Goal: Check status: Check status

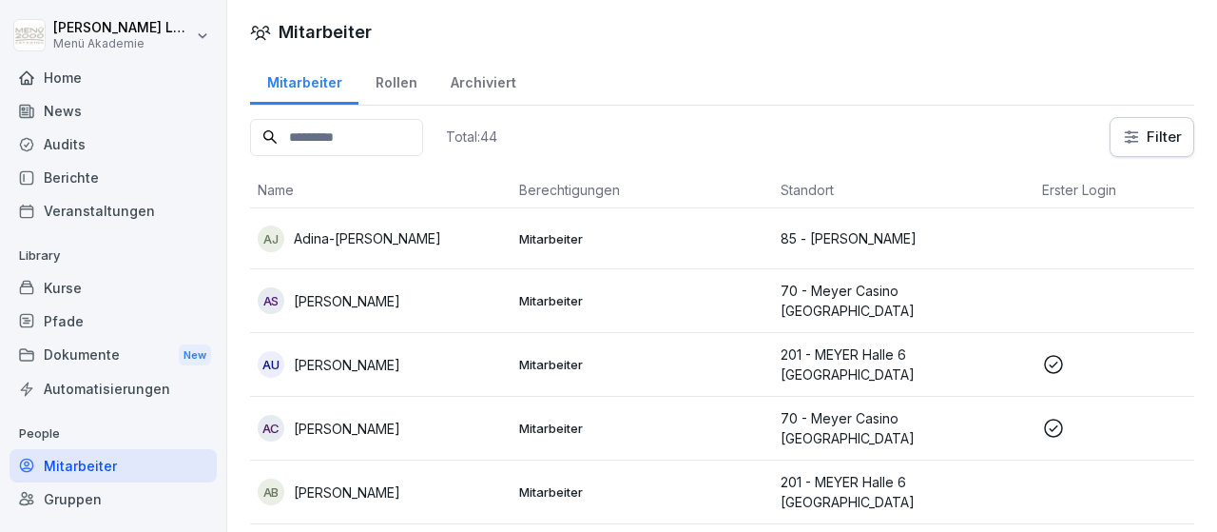
drag, startPoint x: 1128, startPoint y: 520, endPoint x: 1078, endPoint y: 550, distance: 58.4
click at [400, 83] on div "Rollen" at bounding box center [396, 80] width 75 height 49
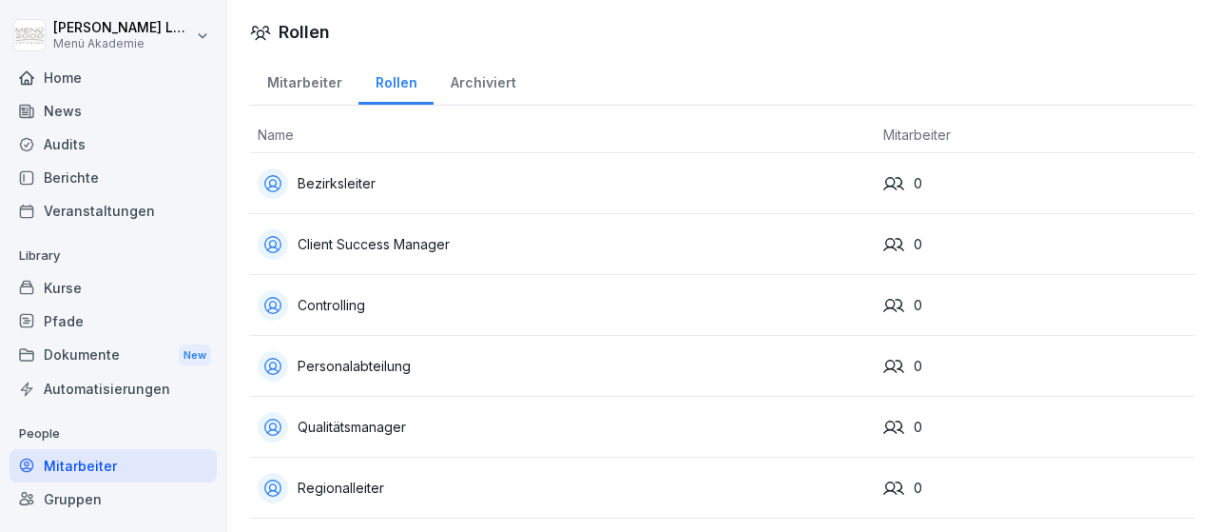
click at [68, 83] on div "Home" at bounding box center [113, 77] width 207 height 33
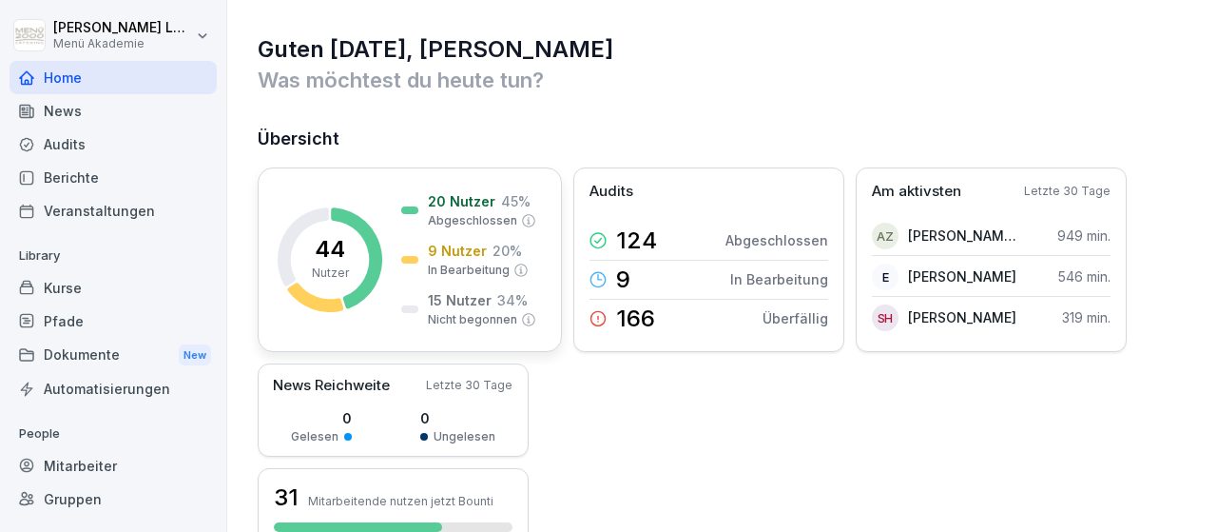
click at [359, 257] on rect at bounding box center [330, 259] width 105 height 105
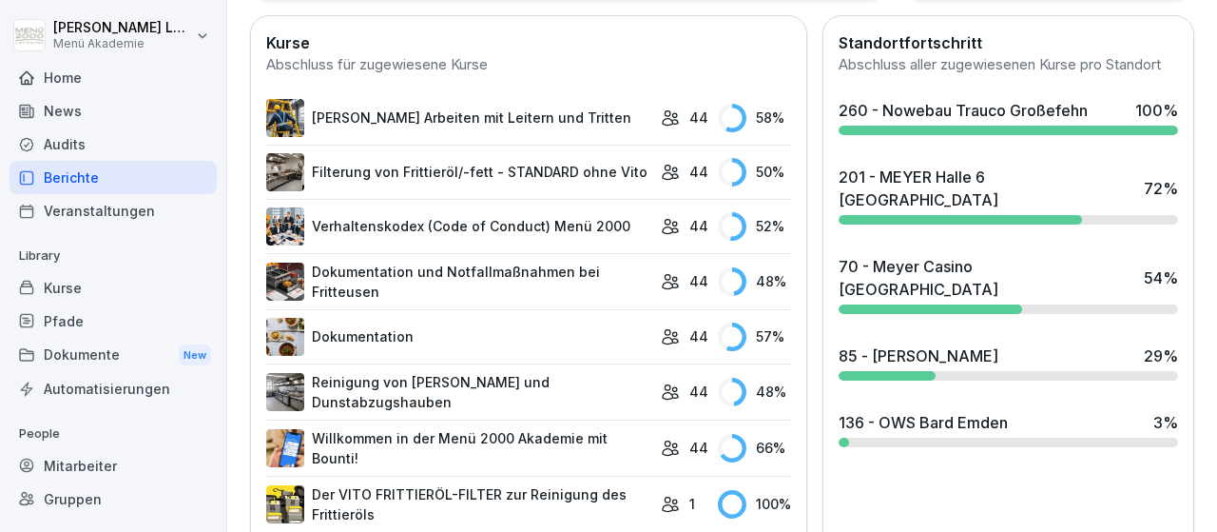
scroll to position [552, 0]
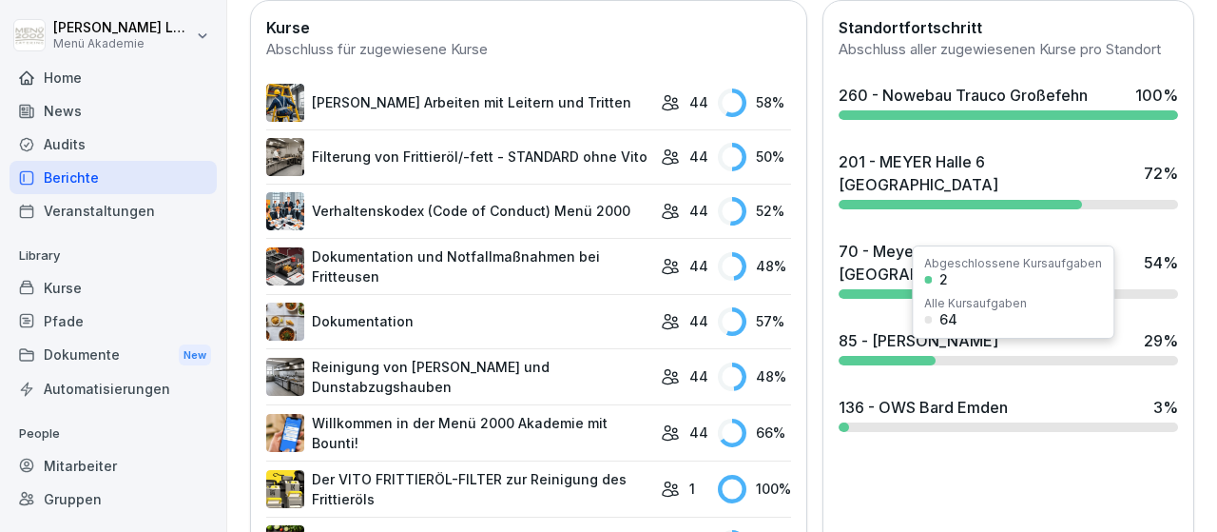
click at [906, 396] on div "136 - OWS Bard Emden" at bounding box center [923, 407] width 169 height 23
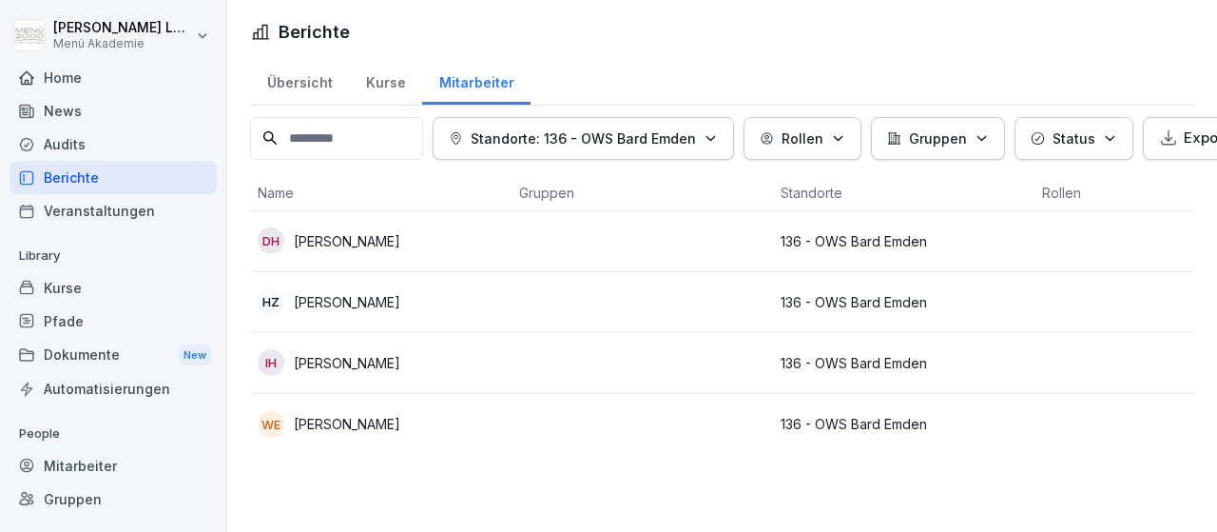
click at [347, 423] on p "[PERSON_NAME]" at bounding box center [347, 424] width 107 height 20
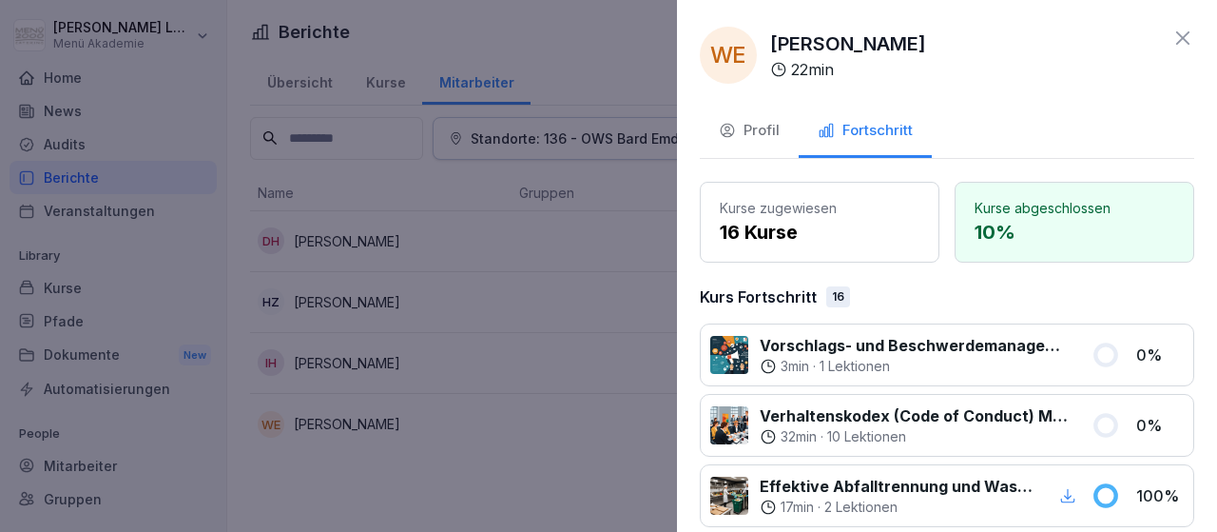
click at [764, 126] on div "Profil" at bounding box center [749, 131] width 61 height 22
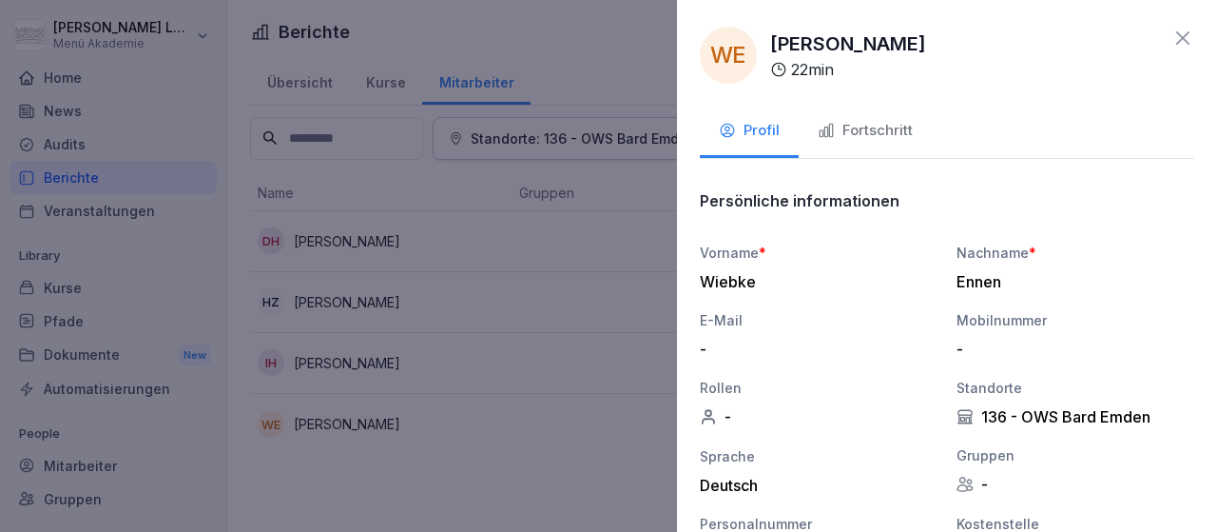
click at [887, 131] on div "Fortschritt" at bounding box center [865, 131] width 95 height 22
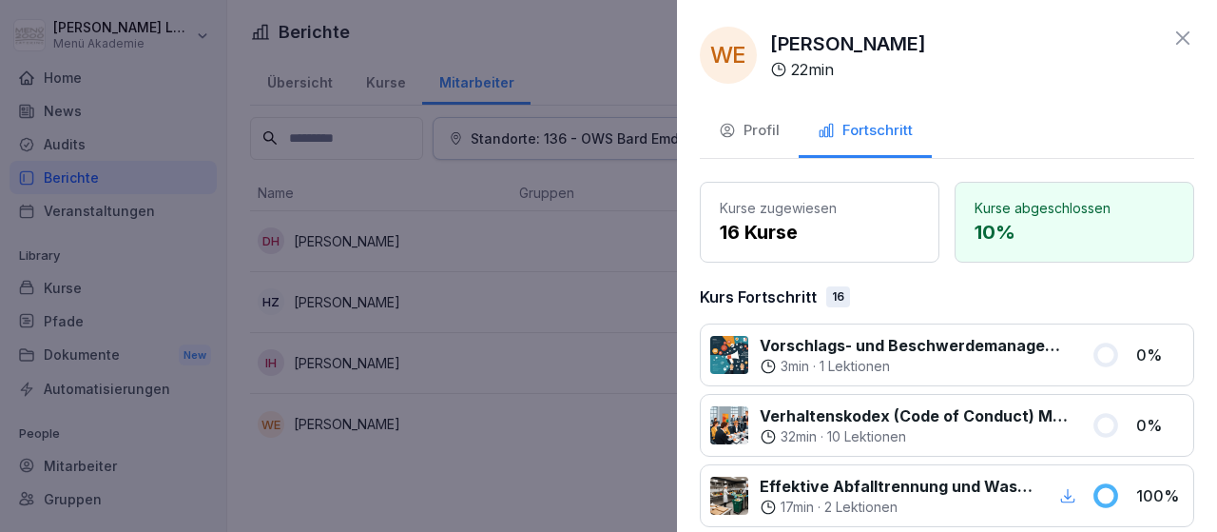
click at [558, 404] on div at bounding box center [608, 266] width 1217 height 532
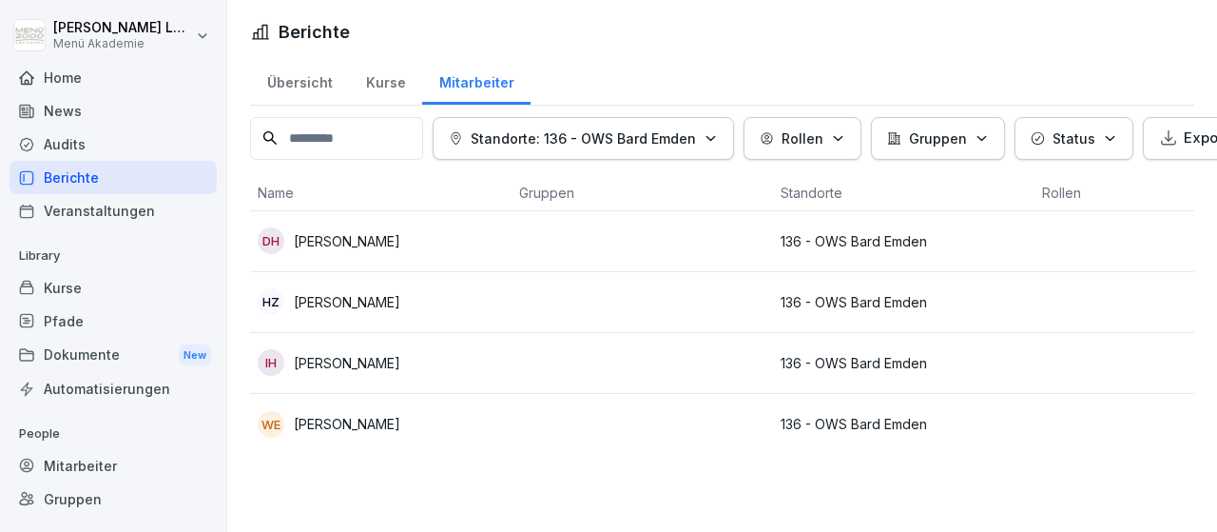
click at [729, 140] on button "Standorte: 136 - OWS Bard Emden" at bounding box center [583, 138] width 301 height 43
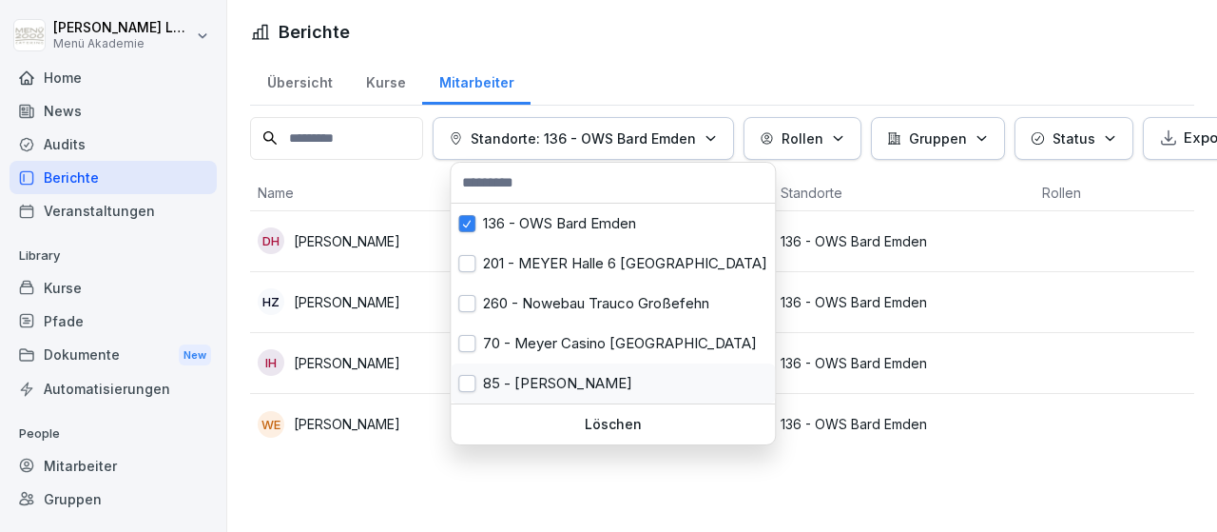
click at [596, 387] on div "85 - [PERSON_NAME]" at bounding box center [613, 383] width 324 height 40
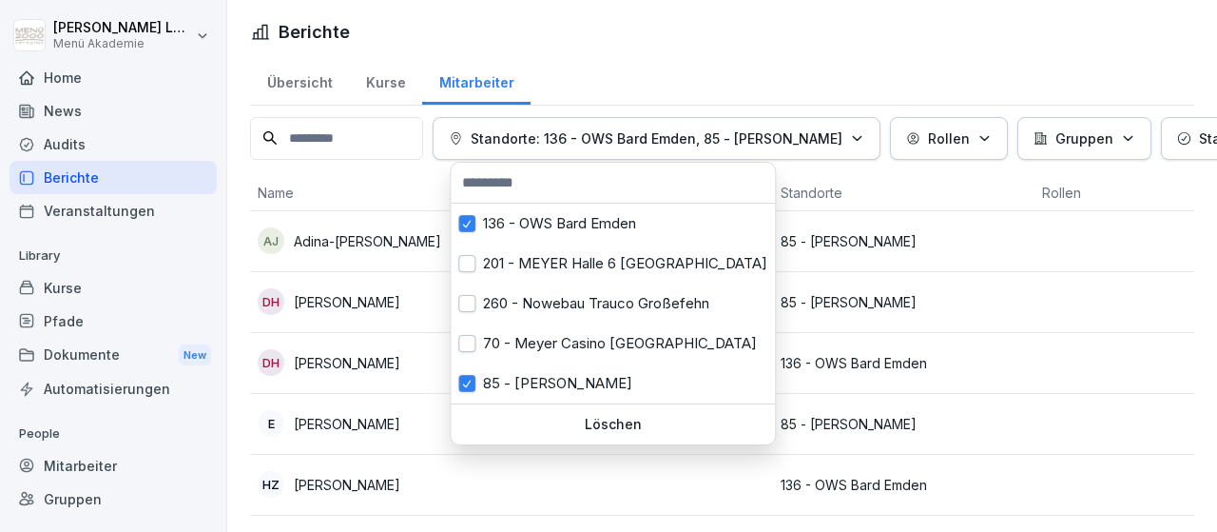
click at [1216, 357] on html "[PERSON_NAME] Menü Akademie Home News Audits Berichte Veranstaltungen Library K…" at bounding box center [608, 266] width 1217 height 532
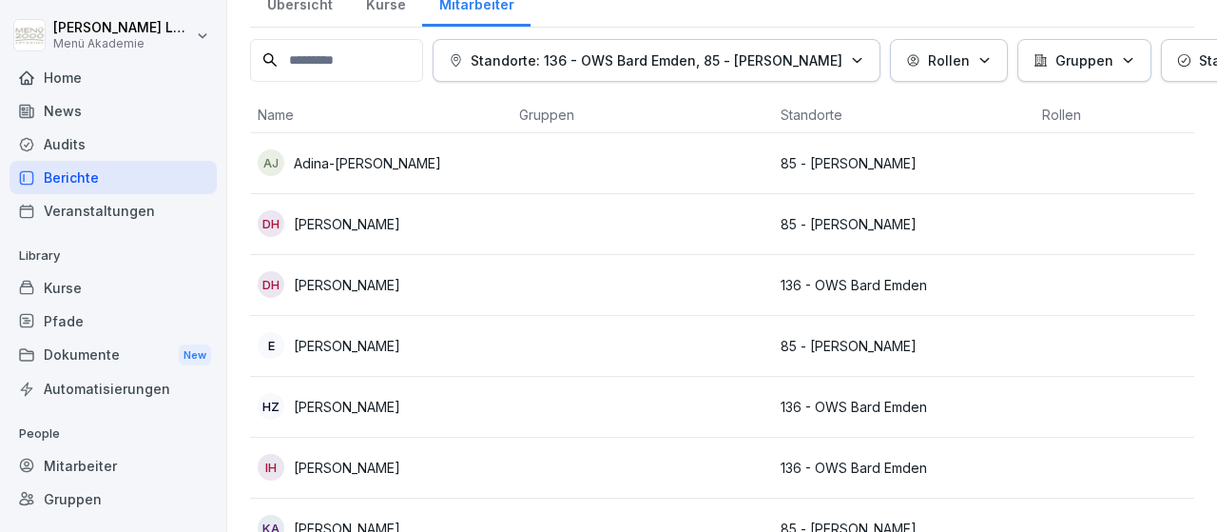
scroll to position [110, 0]
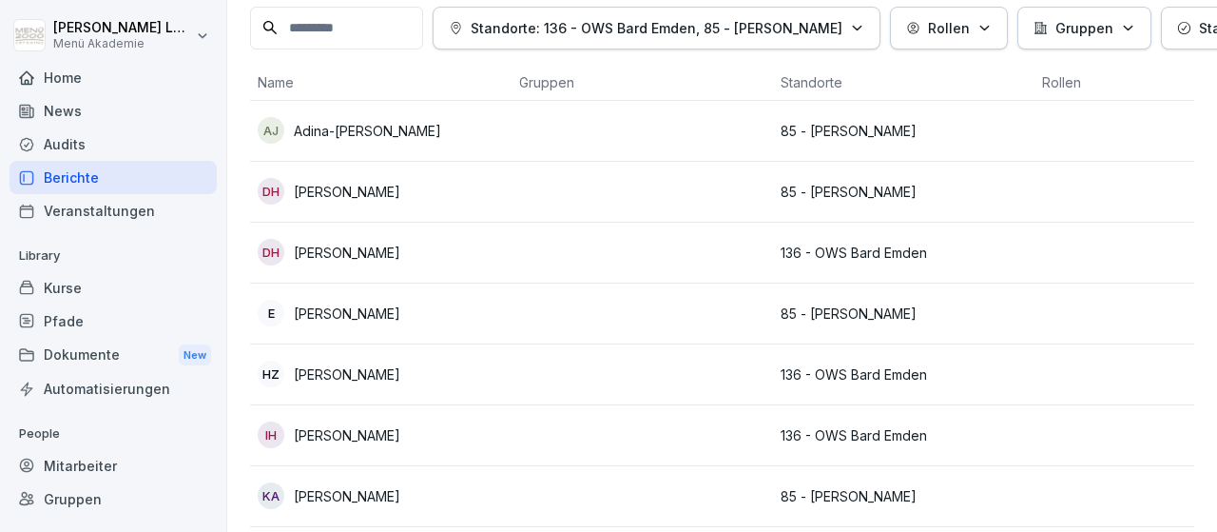
click at [377, 307] on p "[PERSON_NAME]" at bounding box center [347, 313] width 107 height 20
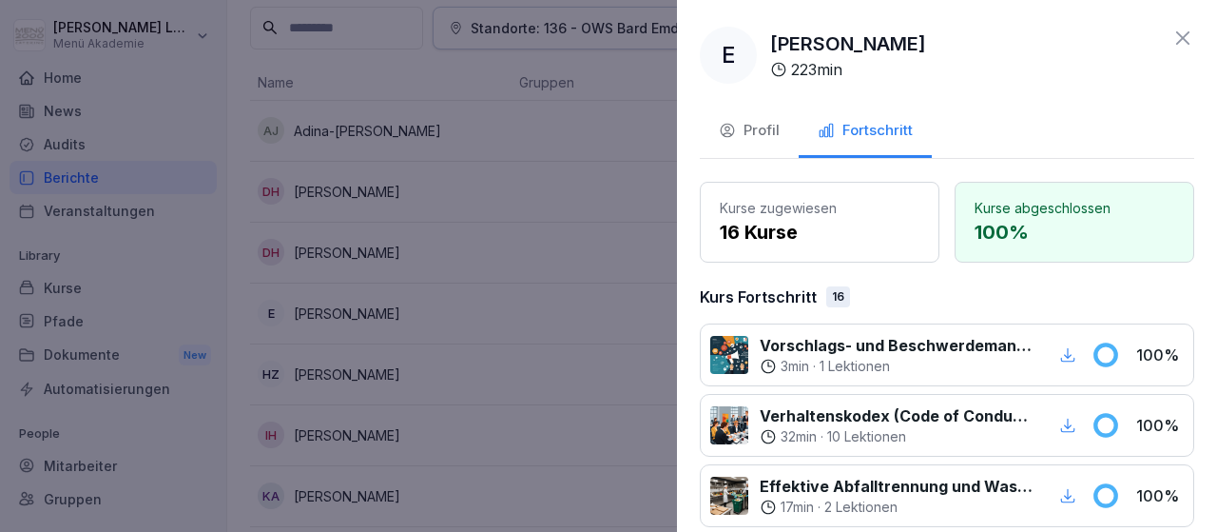
click at [748, 123] on div "Profil" at bounding box center [749, 131] width 61 height 22
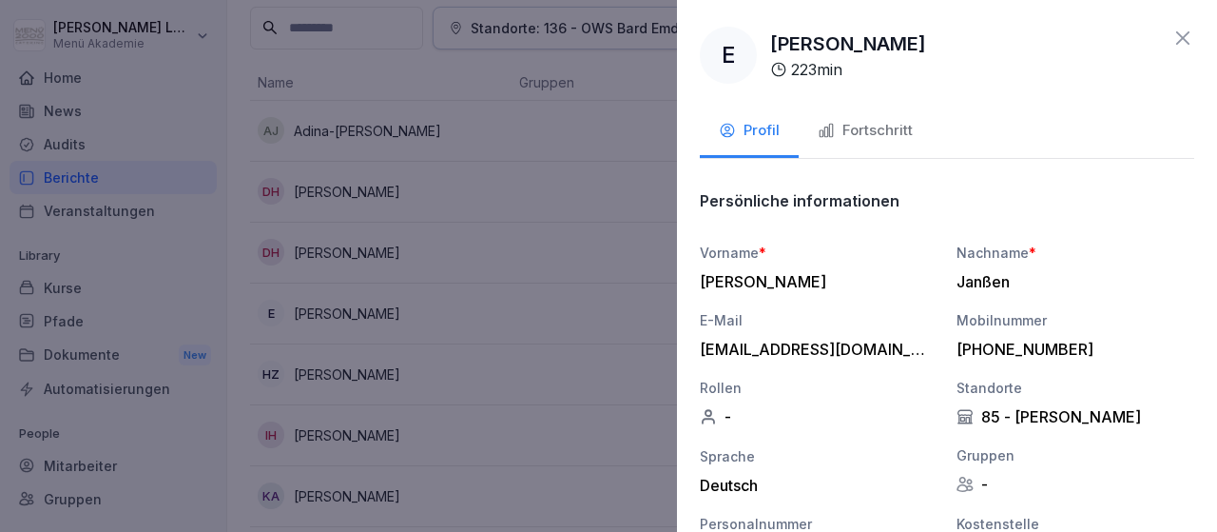
click at [874, 128] on div "Fortschritt" at bounding box center [865, 131] width 95 height 22
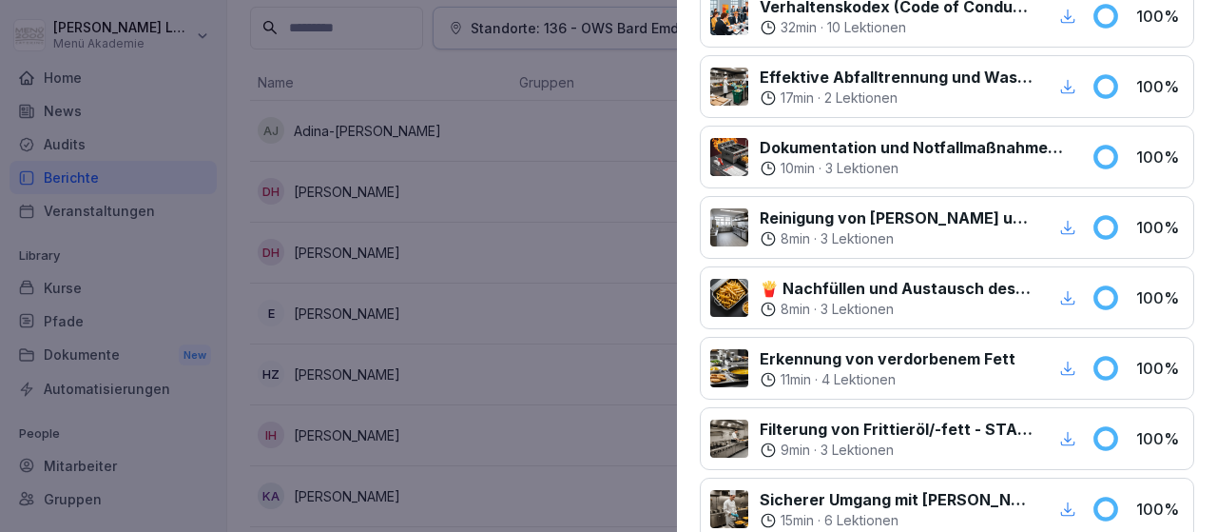
scroll to position [0, 0]
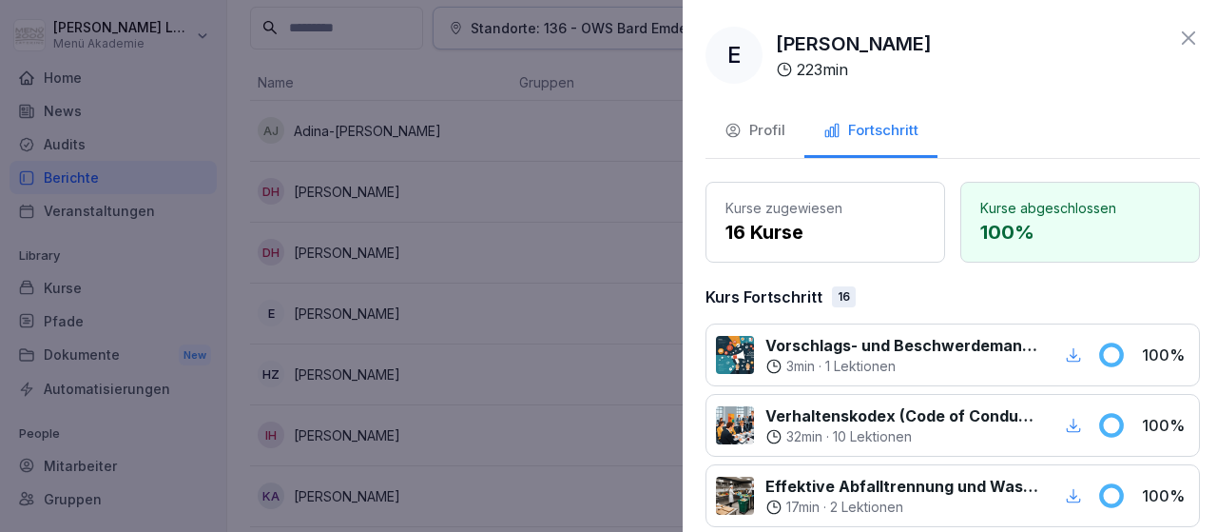
click at [611, 332] on div at bounding box center [608, 266] width 1217 height 532
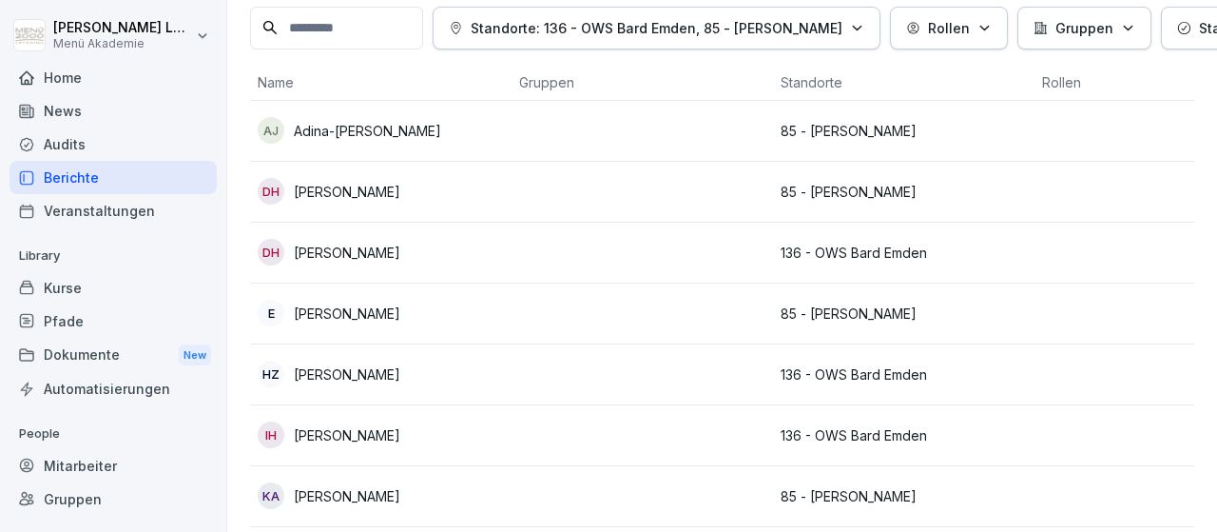
scroll to position [110, 0]
click at [389, 192] on p "[PERSON_NAME]" at bounding box center [347, 192] width 107 height 20
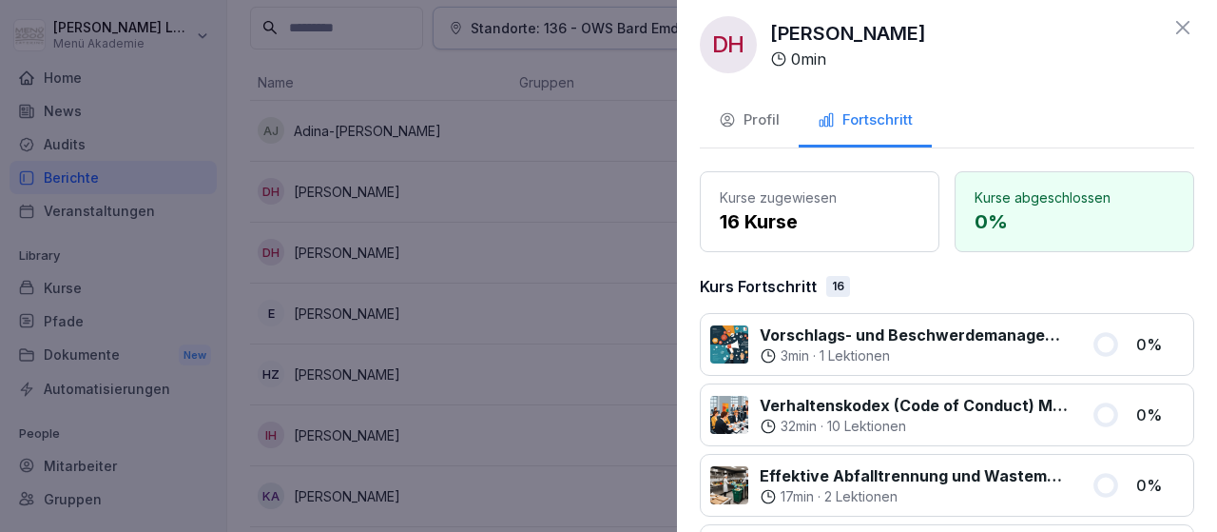
scroll to position [0, 0]
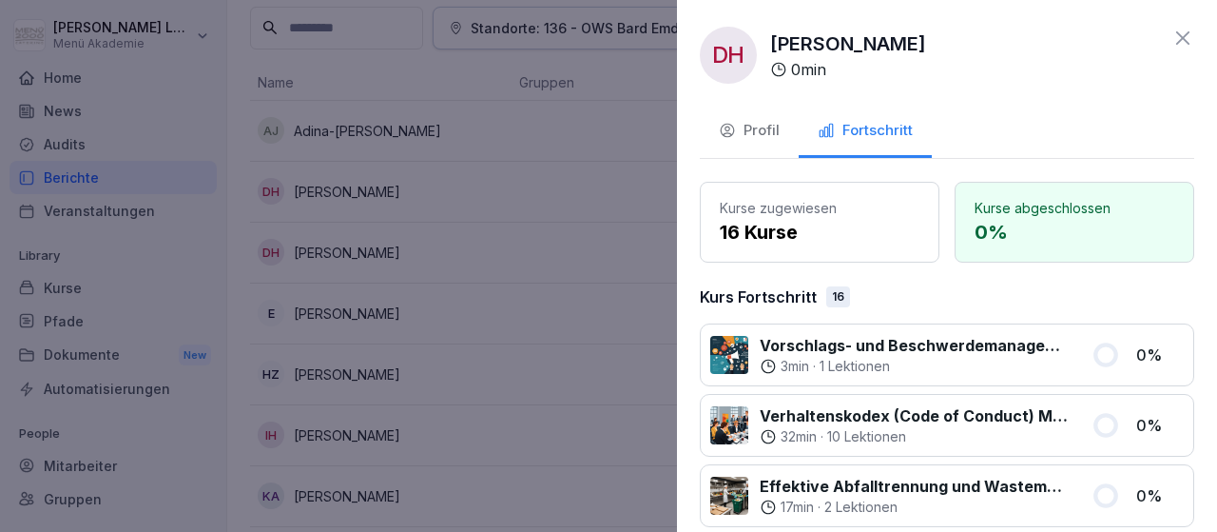
click at [519, 339] on div at bounding box center [608, 266] width 1217 height 532
